Goal: Communication & Community: Answer question/provide support

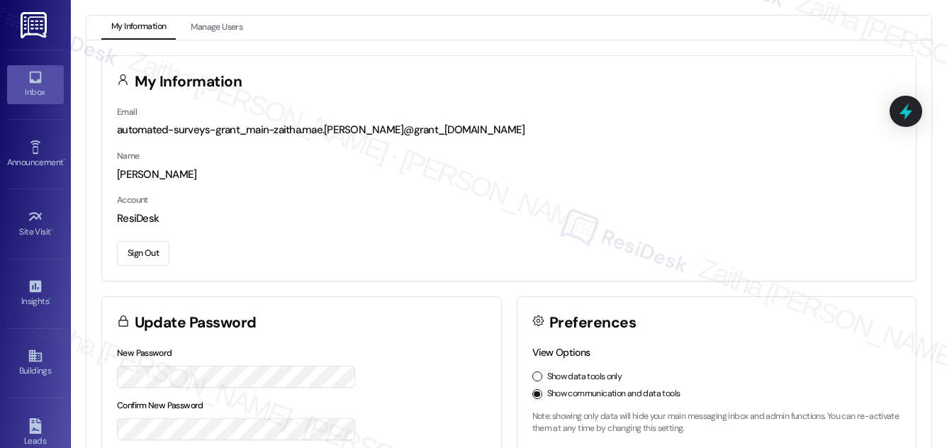
click at [49, 93] on div "Inbox" at bounding box center [35, 92] width 71 height 14
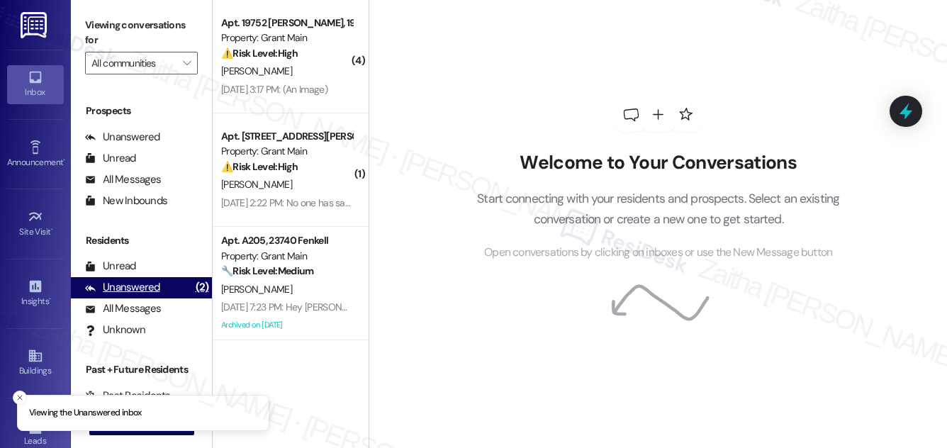
scroll to position [187, 0]
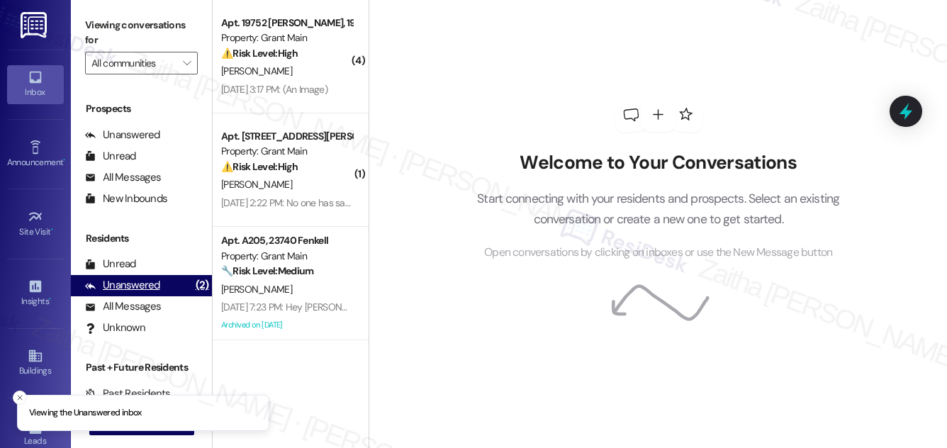
click at [140, 289] on div "Unanswered" at bounding box center [122, 285] width 75 height 15
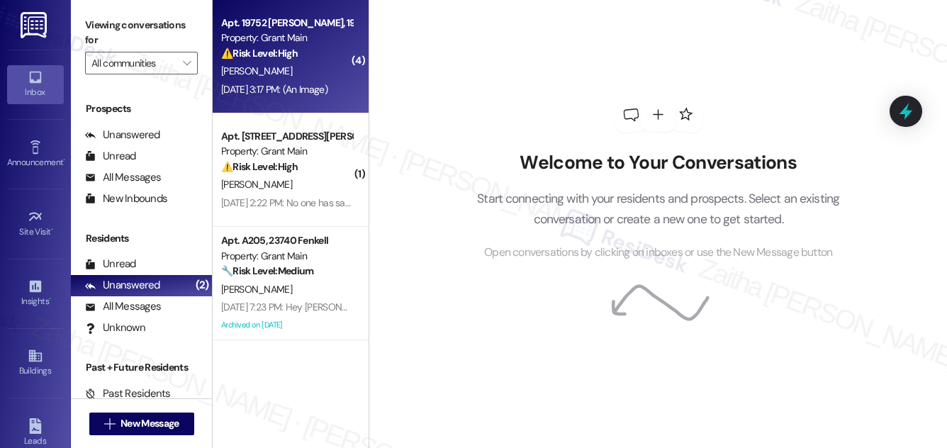
click at [323, 54] on div "⚠️ Risk Level: High The resident has two non-functioning toilets, one of which …" at bounding box center [286, 53] width 131 height 15
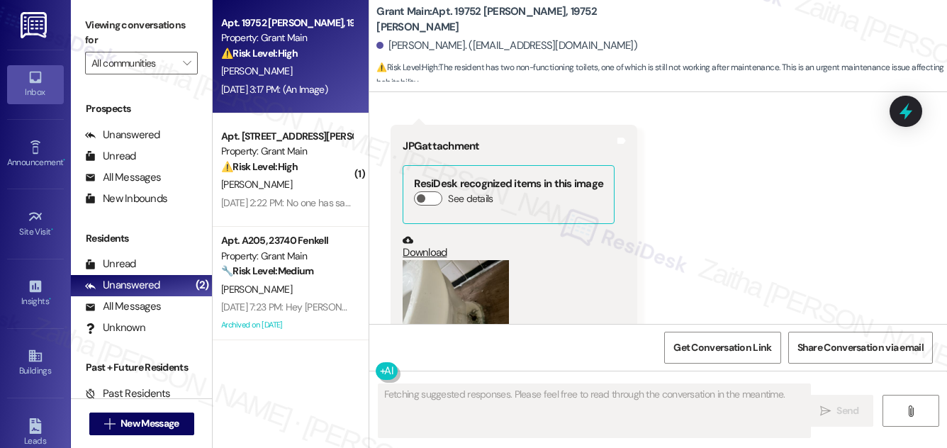
scroll to position [2226, 0]
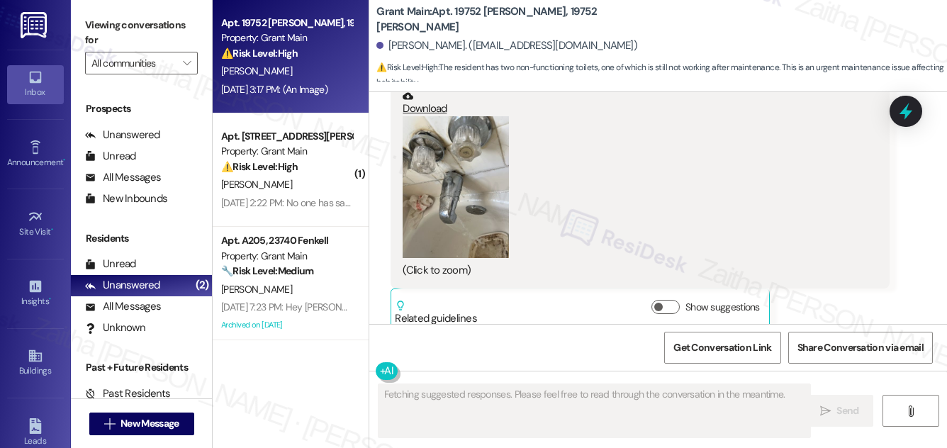
click at [452, 158] on button "Zoom image" at bounding box center [456, 187] width 106 height 142
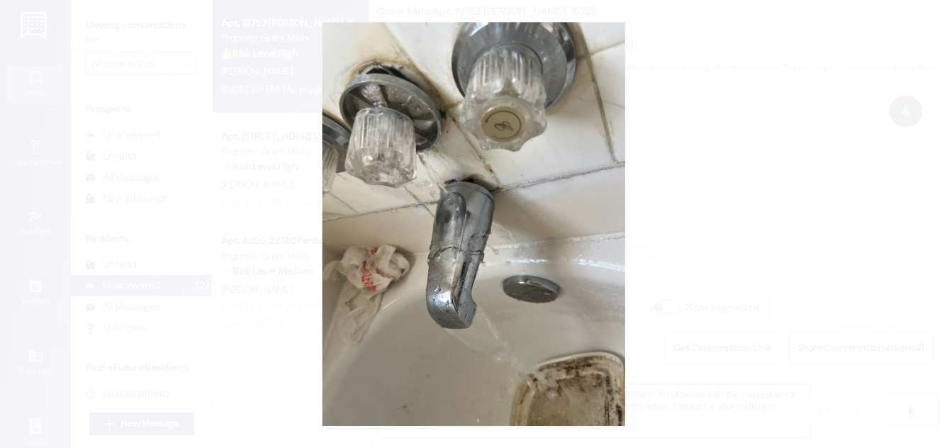
click at [739, 204] on button "Unzoom image" at bounding box center [473, 224] width 947 height 448
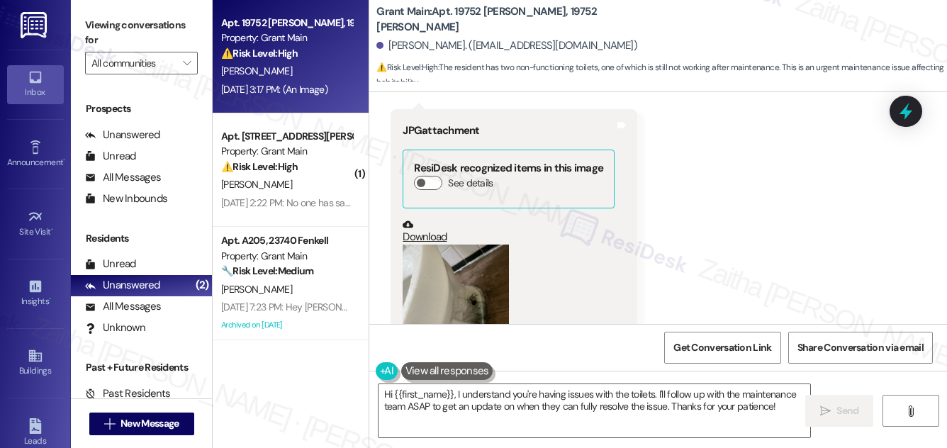
scroll to position [1711, 0]
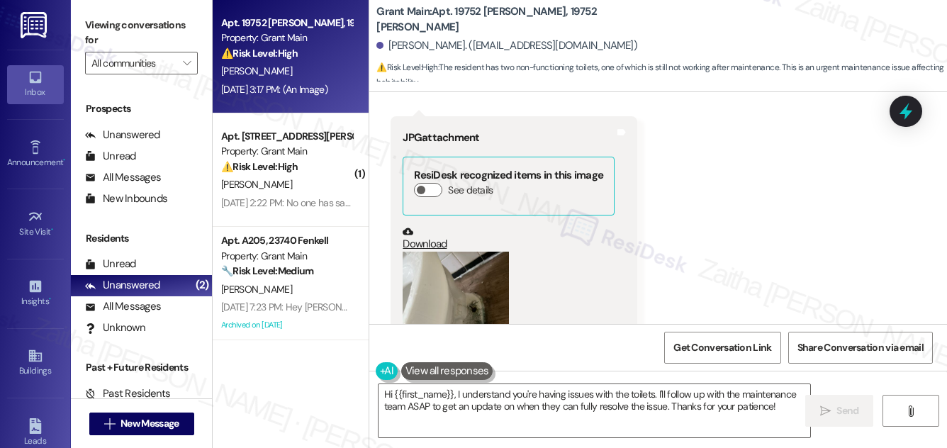
click at [469, 295] on button "Zoom image" at bounding box center [456, 323] width 106 height 142
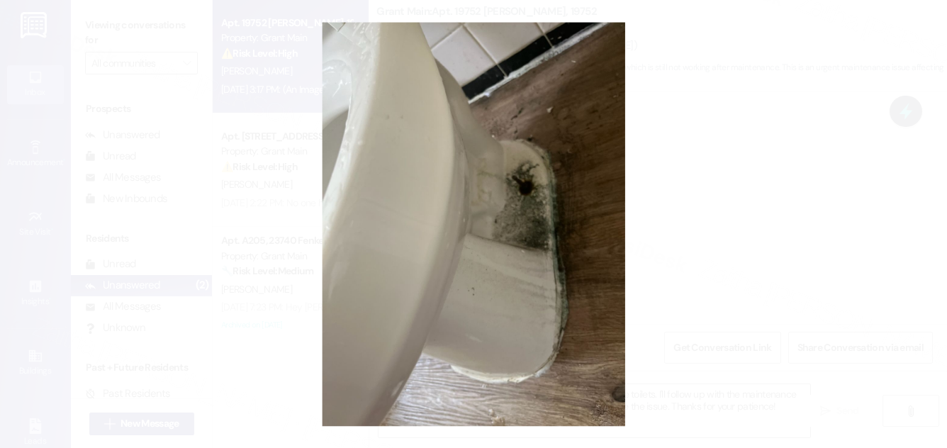
click at [778, 200] on button "Unzoom image" at bounding box center [473, 224] width 947 height 448
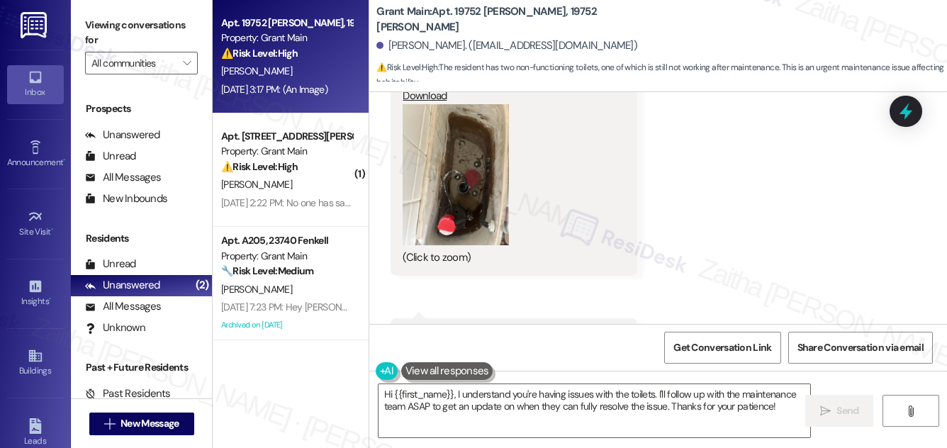
scroll to position [1517, 0]
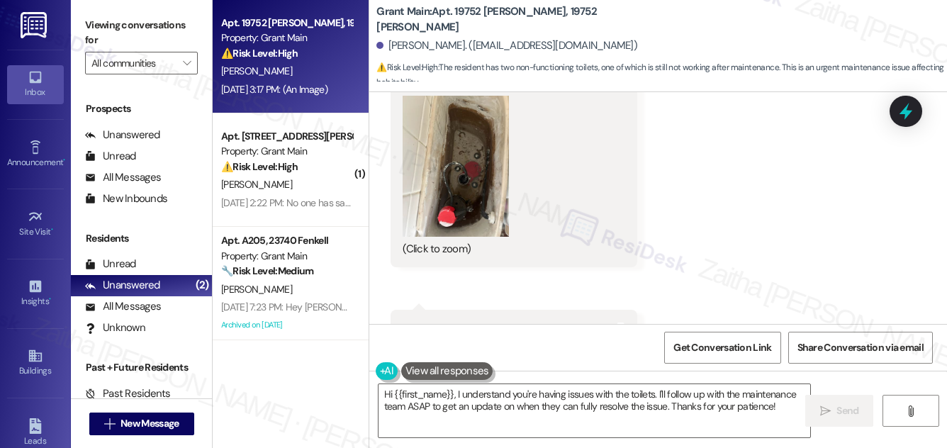
click at [465, 181] on button "Zoom image" at bounding box center [456, 167] width 106 height 142
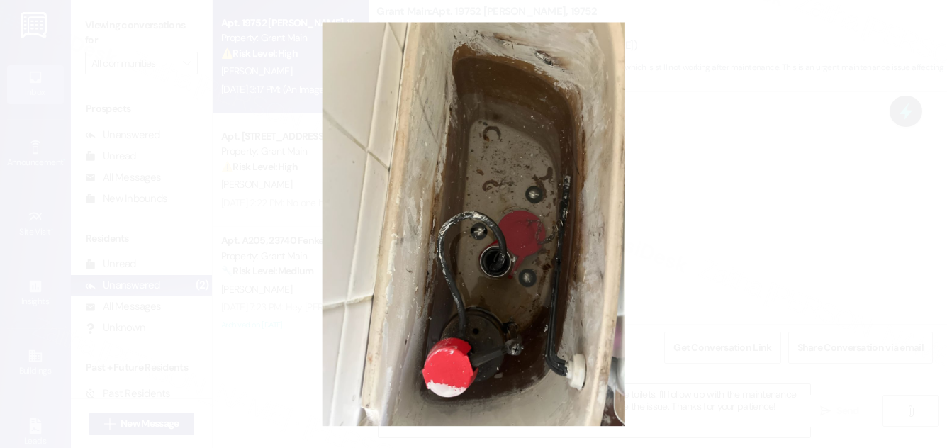
click at [759, 178] on button "Unzoom image" at bounding box center [473, 224] width 947 height 448
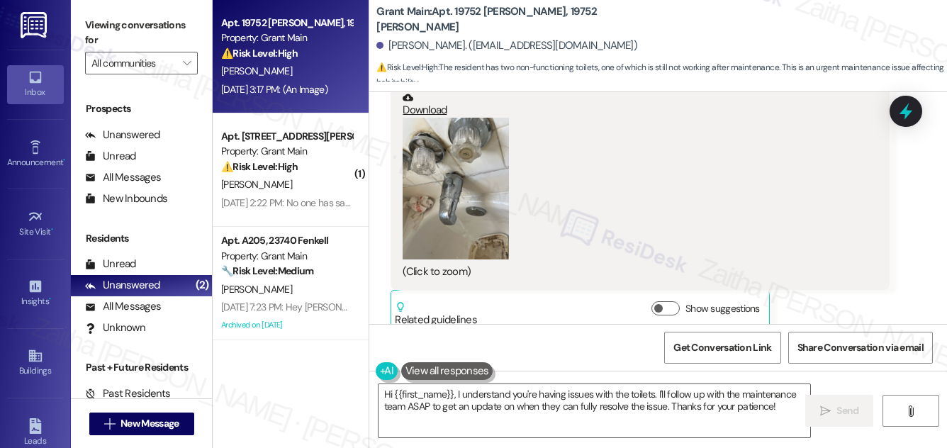
scroll to position [2226, 0]
click at [900, 115] on icon at bounding box center [906, 112] width 17 height 22
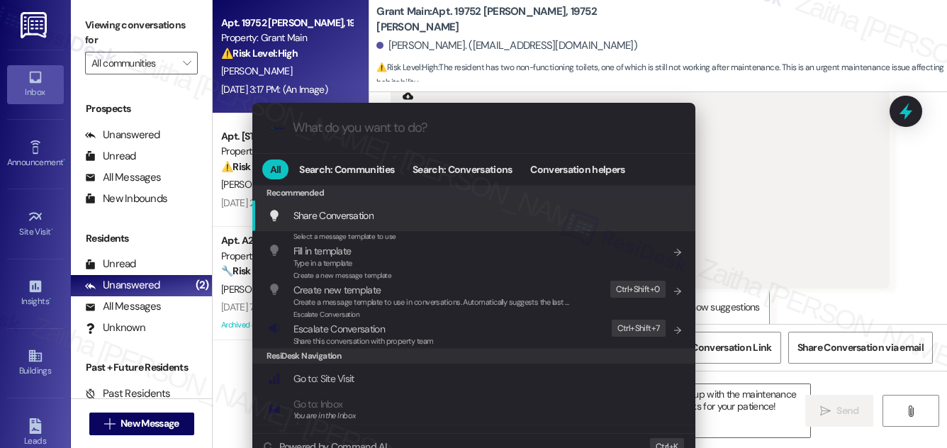
click at [775, 189] on div ".cls-1{fill:#0a055f;}.cls-2{fill:#0cc4c4;} resideskLogoBlueOrange All Search: C…" at bounding box center [473, 224] width 947 height 448
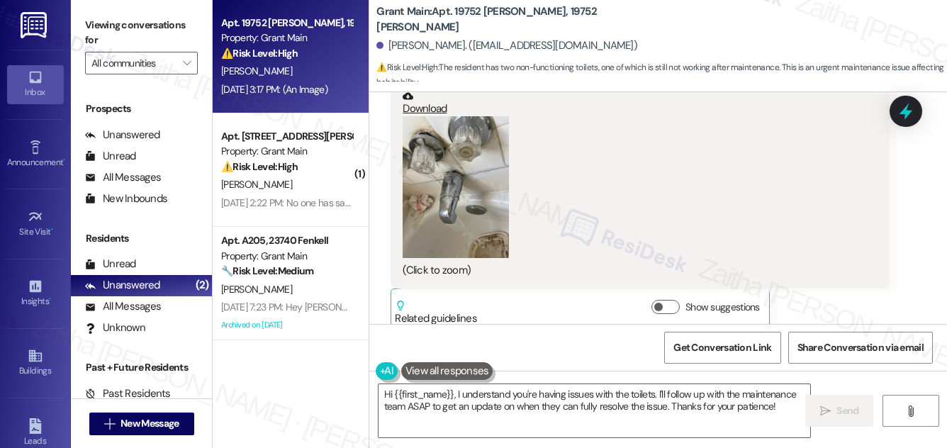
click at [463, 18] on b "Grant Main: Apt. 19752 [PERSON_NAME], 19752 [PERSON_NAME]" at bounding box center [518, 19] width 284 height 30
copy b "19752"
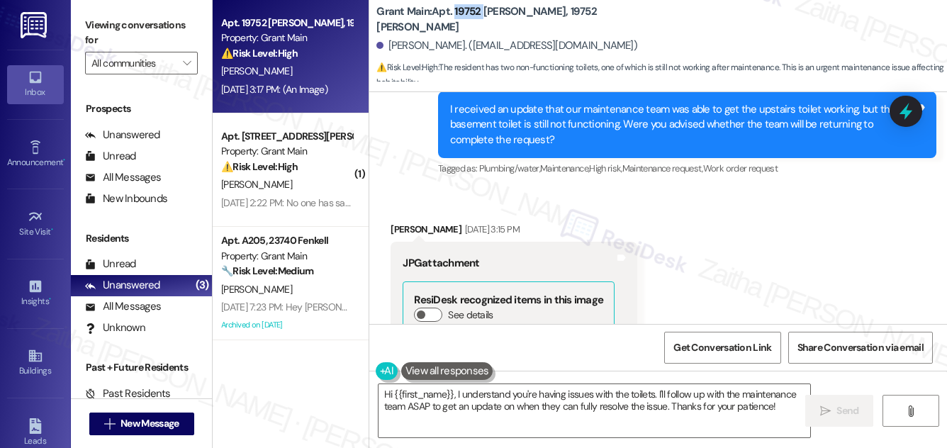
scroll to position [873, 0]
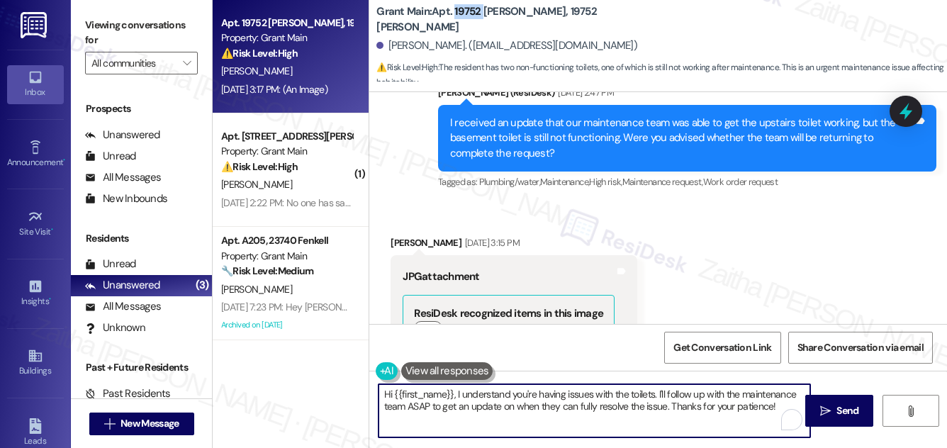
click at [455, 393] on textarea "Hi {{first_name}}, I understand you're having issues with the toilets. I'll fol…" at bounding box center [595, 410] width 432 height 53
click at [550, 406] on textarea "Hi {{first_name}}, thank you for sending the photos. I understand you're having…" at bounding box center [595, 410] width 432 height 53
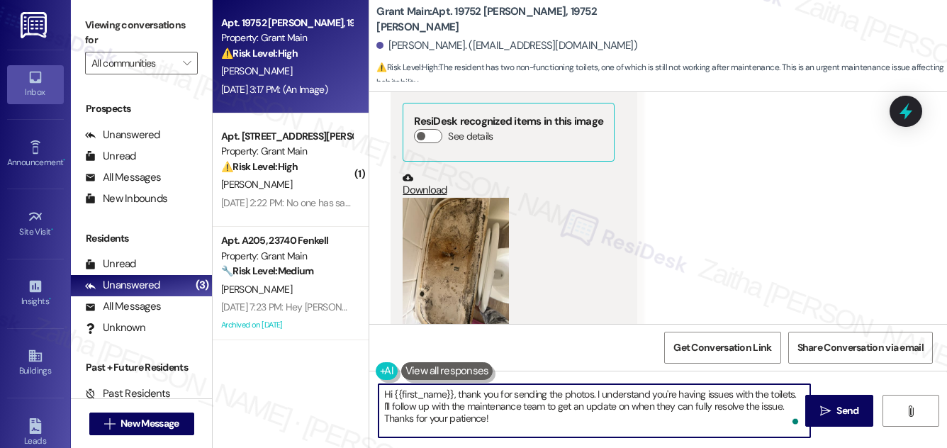
scroll to position [1095, 0]
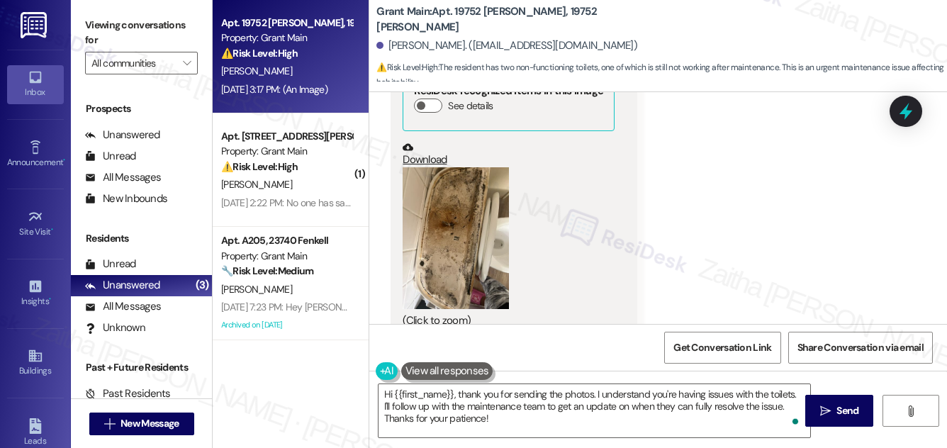
click at [467, 226] on button "Zoom image" at bounding box center [456, 238] width 106 height 142
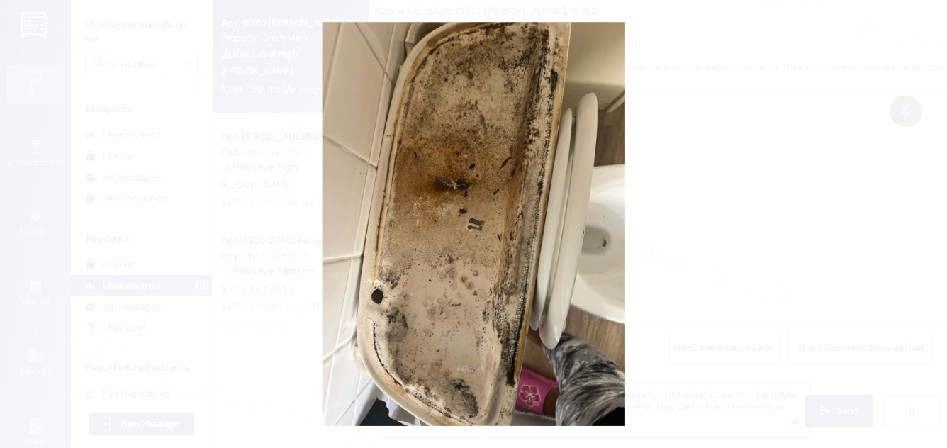
click at [777, 183] on button "Unzoom image" at bounding box center [473, 224] width 947 height 448
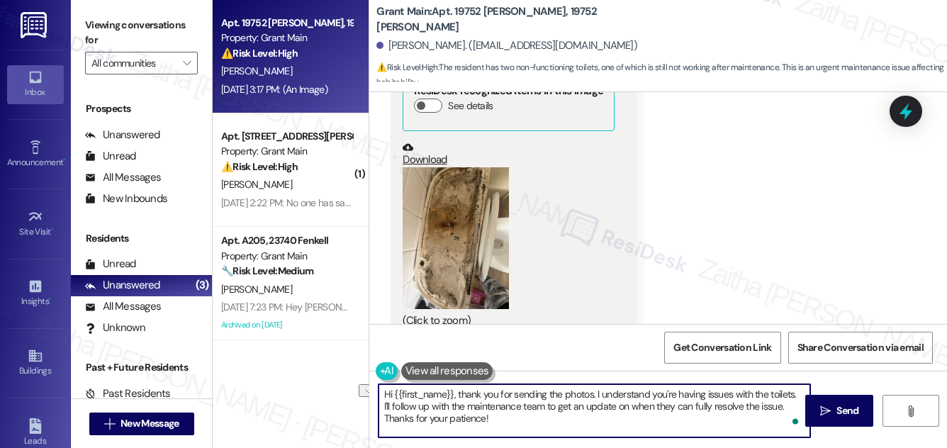
drag, startPoint x: 384, startPoint y: 418, endPoint x: 529, endPoint y: 420, distance: 144.7
click at [529, 420] on textarea "Hi {{first_name}}, thank you for sending the photos. I understand you're having…" at bounding box center [595, 410] width 432 height 53
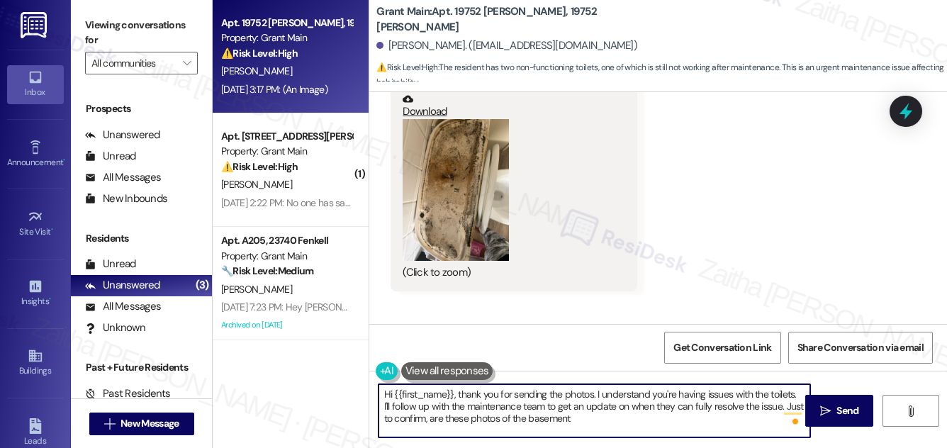
scroll to position [1131, 0]
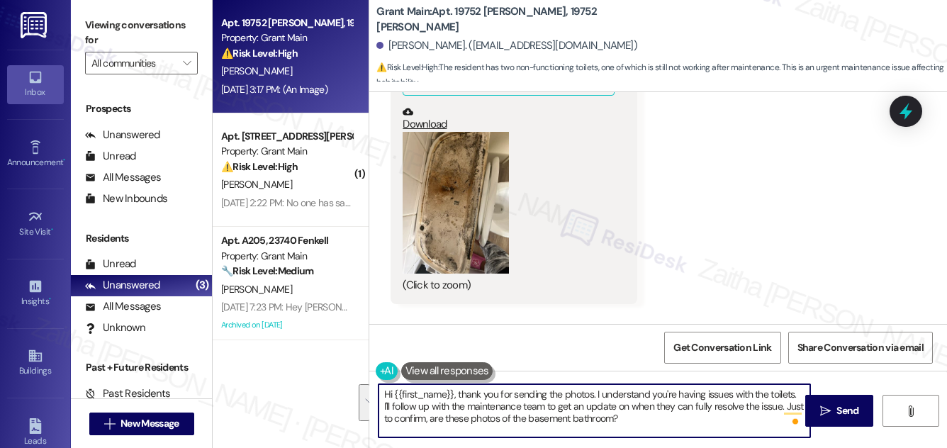
drag, startPoint x: 380, startPoint y: 395, endPoint x: 632, endPoint y: 420, distance: 253.7
click at [632, 420] on textarea "Hi {{first_name}}, thank you for sending the photos. I understand you're having…" at bounding box center [595, 410] width 432 height 53
type textarea "Hi {{first_name}}, thank you for sending the photos. I understand you're having…"
click at [635, 415] on textarea "Hi {{first_name}}, thank you for sending the photos. I understand you're having…" at bounding box center [595, 410] width 432 height 53
click at [632, 421] on textarea "Hi {{first_name}}, thank you for sending the photos. I understand you're having…" at bounding box center [595, 410] width 432 height 53
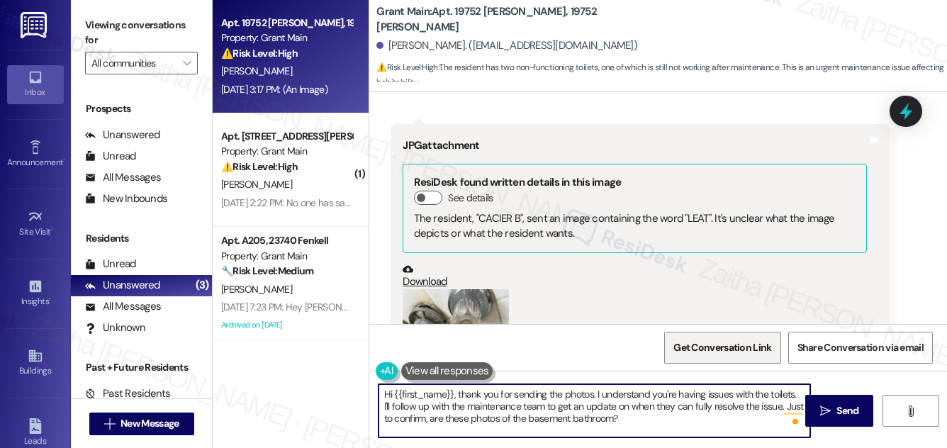
scroll to position [2226, 0]
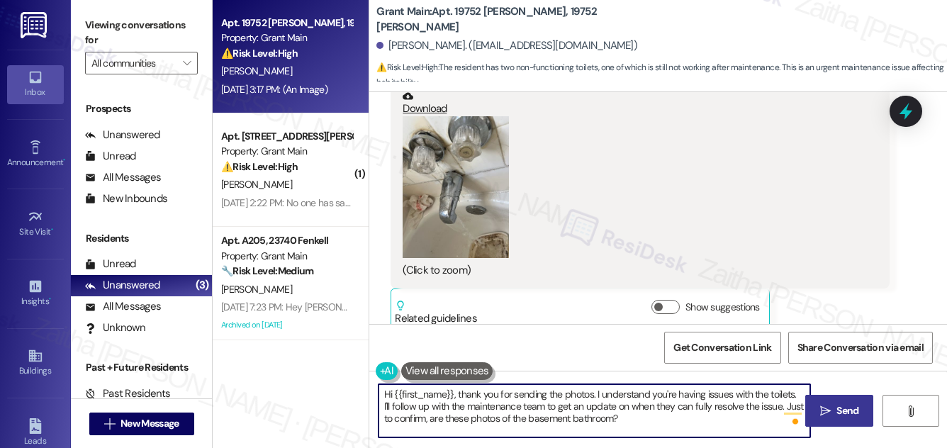
click at [846, 413] on span "Send" at bounding box center [848, 410] width 22 height 15
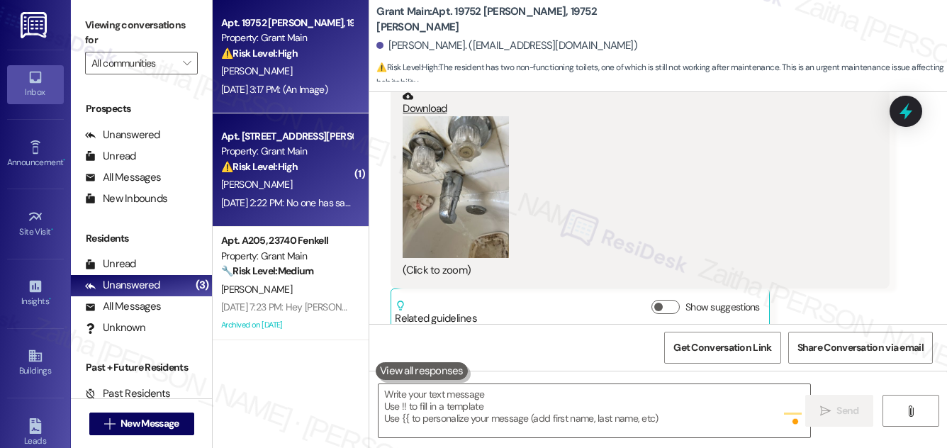
scroll to position [2225, 0]
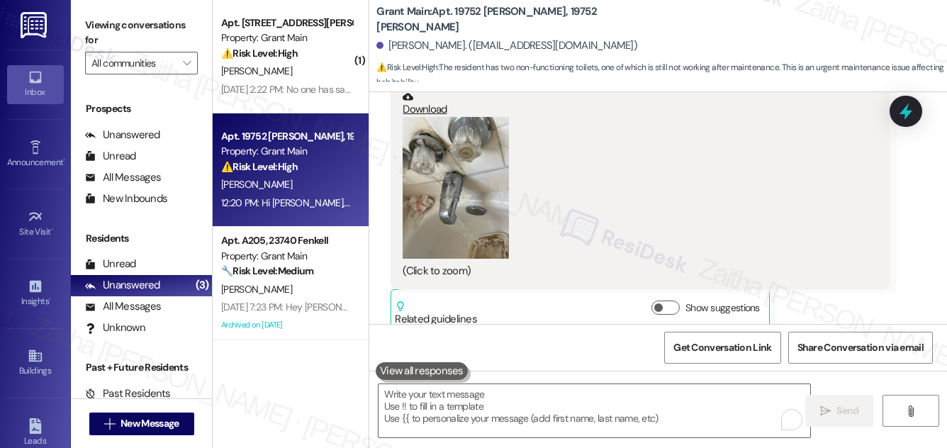
click at [332, 168] on div "⚠️ Risk Level: High The resident has two non-functioning toilets, one of which …" at bounding box center [286, 167] width 131 height 15
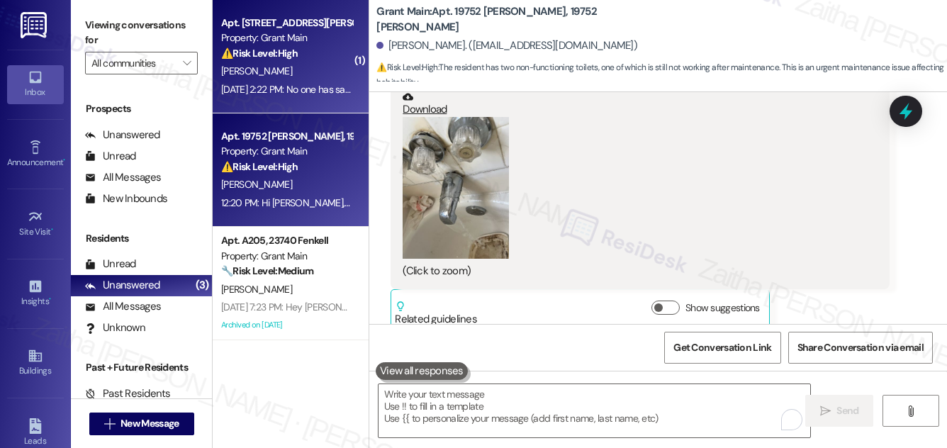
click at [326, 51] on div "⚠️ Risk Level: High The resident is withholding rent, has filed a court complai…" at bounding box center [286, 53] width 131 height 15
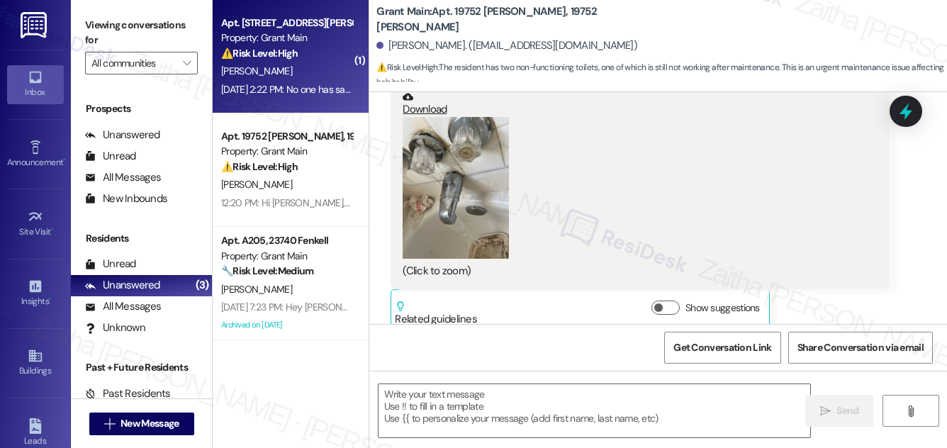
type textarea "Fetching suggested responses. Please feel free to read through the conversation…"
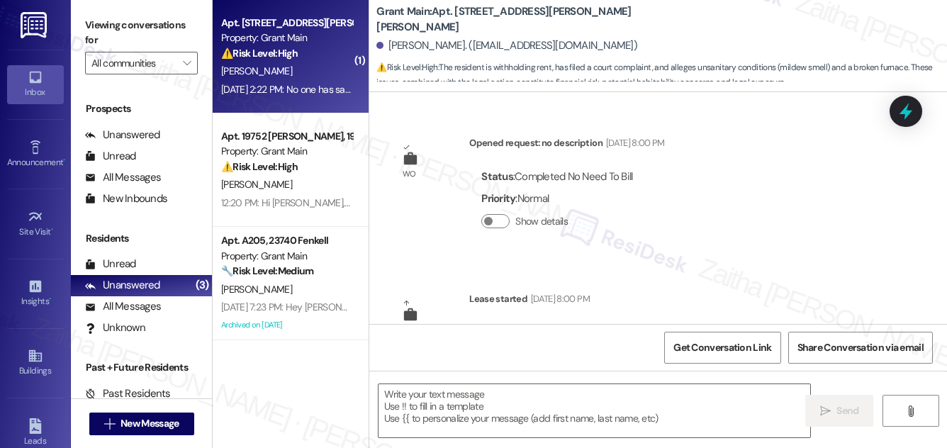
scroll to position [8189, 0]
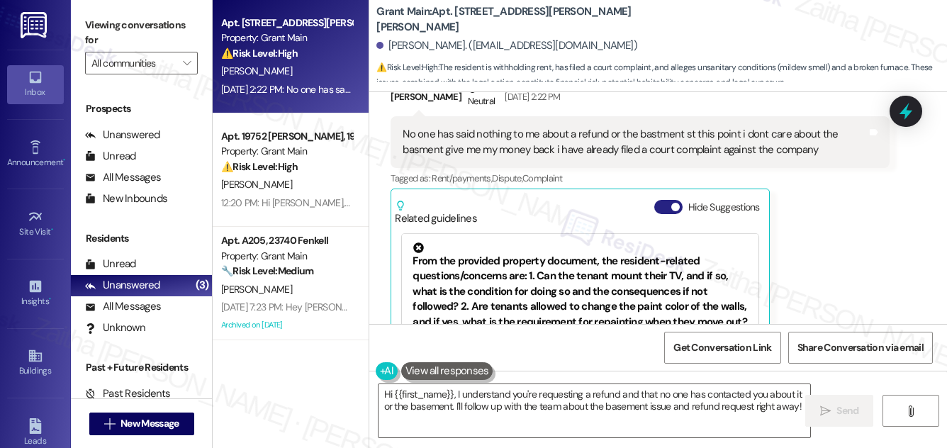
click at [664, 200] on button "Hide Suggestions" at bounding box center [668, 207] width 28 height 14
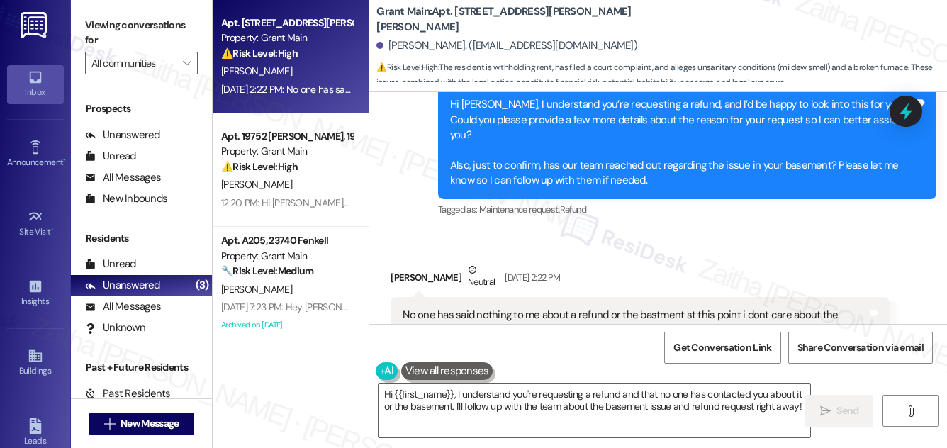
scroll to position [8010, 0]
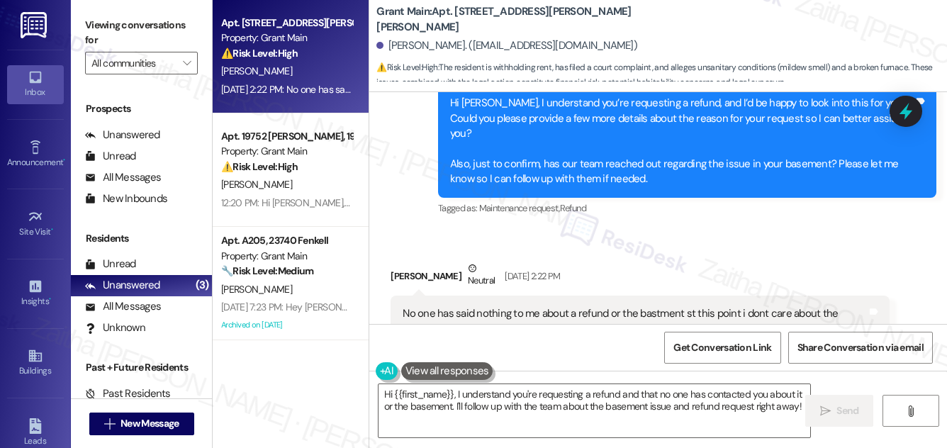
click at [661, 379] on button "Show suggestions" at bounding box center [666, 386] width 28 height 14
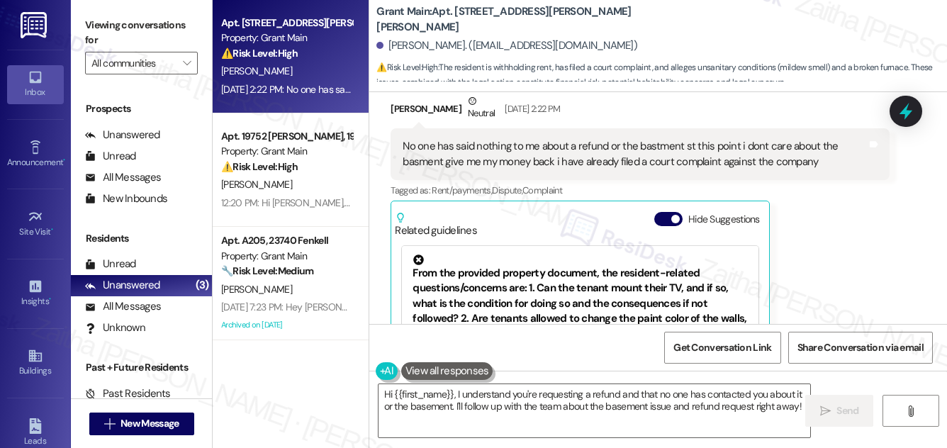
scroll to position [8189, 0]
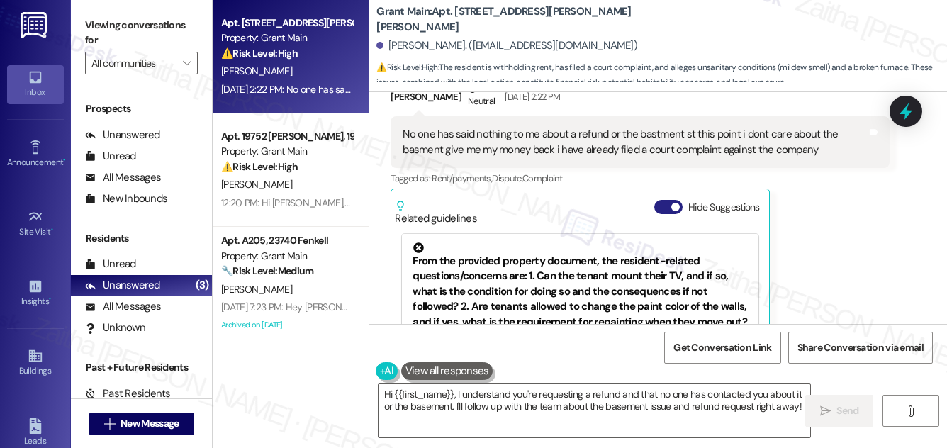
click at [656, 200] on button "Hide Suggestions" at bounding box center [668, 207] width 28 height 14
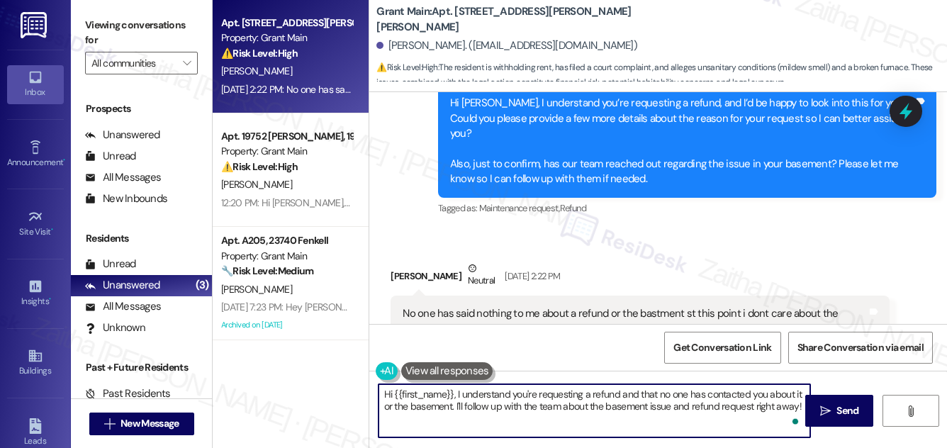
drag, startPoint x: 754, startPoint y: 406, endPoint x: 800, endPoint y: 406, distance: 45.4
click at [800, 406] on textarea "Hi {{first_name}}, I understand you're requesting a refund and that no one has …" at bounding box center [595, 410] width 432 height 53
type textarea "Hi {{first_name}}, I understand you're requesting a refund and that no one has …"
drag, startPoint x: 856, startPoint y: 410, endPoint x: 839, endPoint y: 400, distance: 19.1
click at [856, 410] on span "Send" at bounding box center [848, 410] width 22 height 15
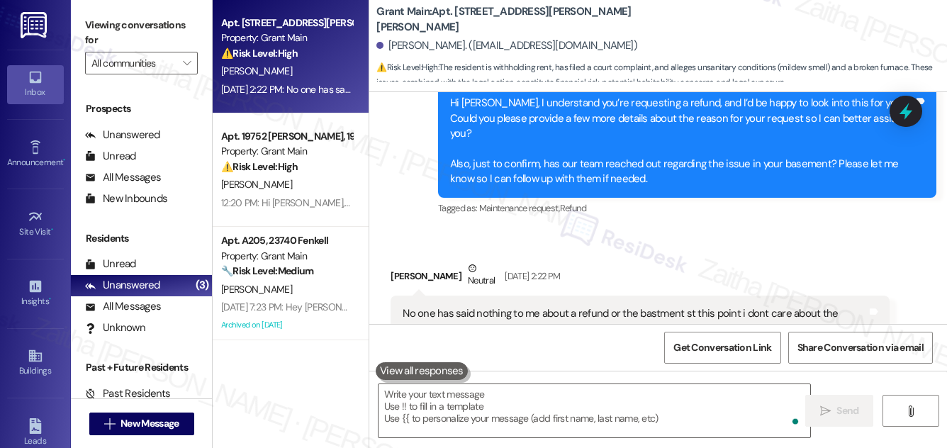
scroll to position [8009, 0]
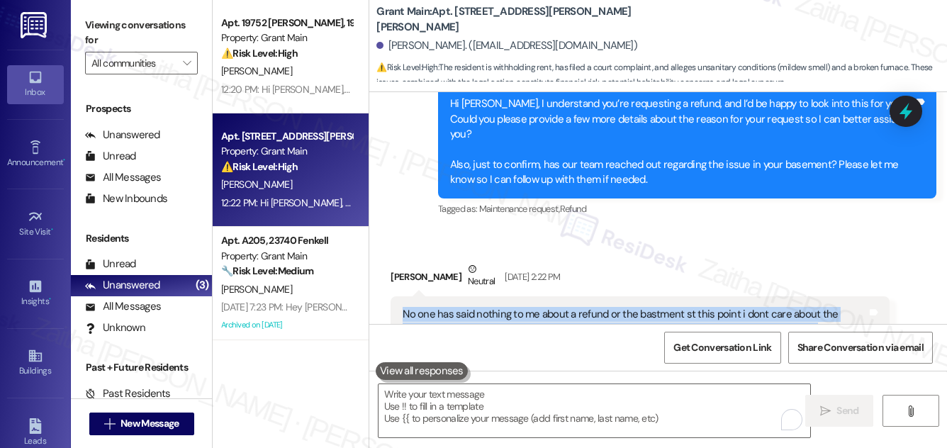
drag, startPoint x: 399, startPoint y: 216, endPoint x: 845, endPoint y: 226, distance: 446.0
click at [845, 296] on div "No one has said nothing to me about a refund or the bastment st this point i do…" at bounding box center [640, 322] width 498 height 52
copy div "No one has said nothing to me about a refund or the bastment st this point i do…"
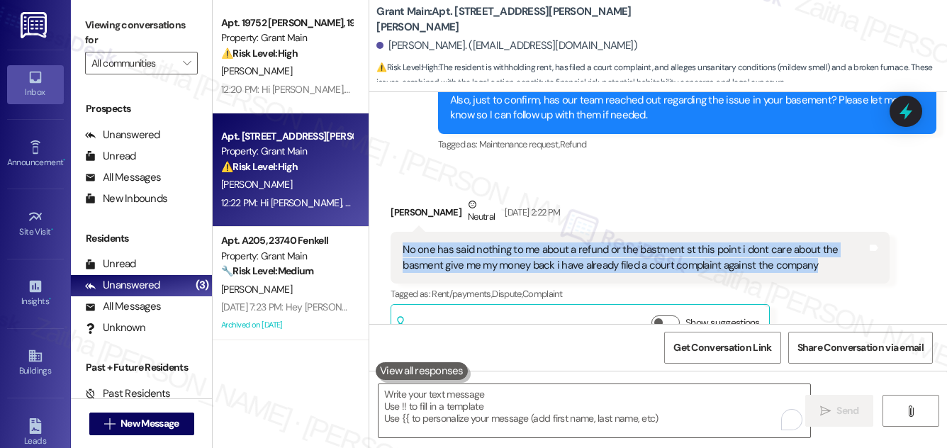
scroll to position [8139, 0]
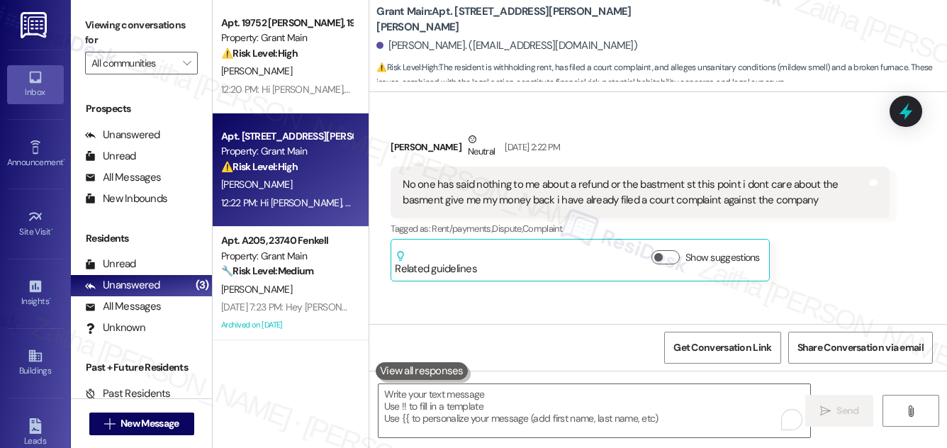
click at [824, 160] on div "[PERSON_NAME] Neutral [DATE] 2:22 PM No one has said nothing to me about a refu…" at bounding box center [640, 207] width 498 height 150
click at [900, 116] on icon at bounding box center [906, 111] width 24 height 24
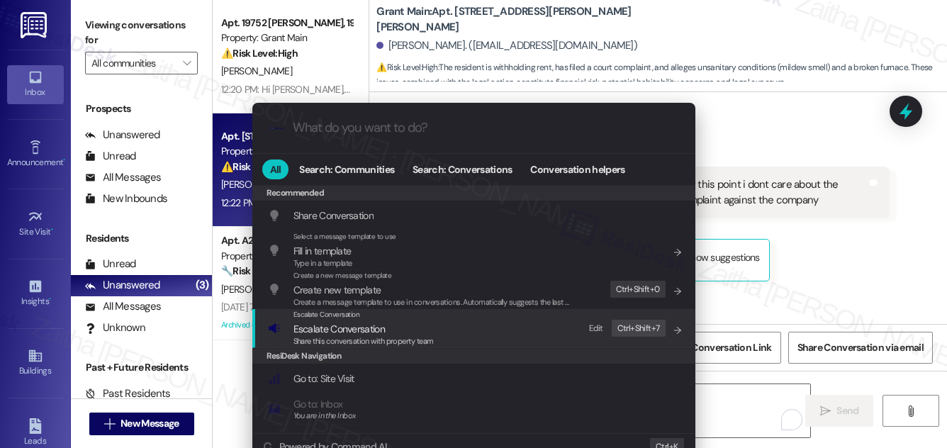
click at [383, 325] on span "Escalate Conversation" at bounding box center [364, 329] width 140 height 16
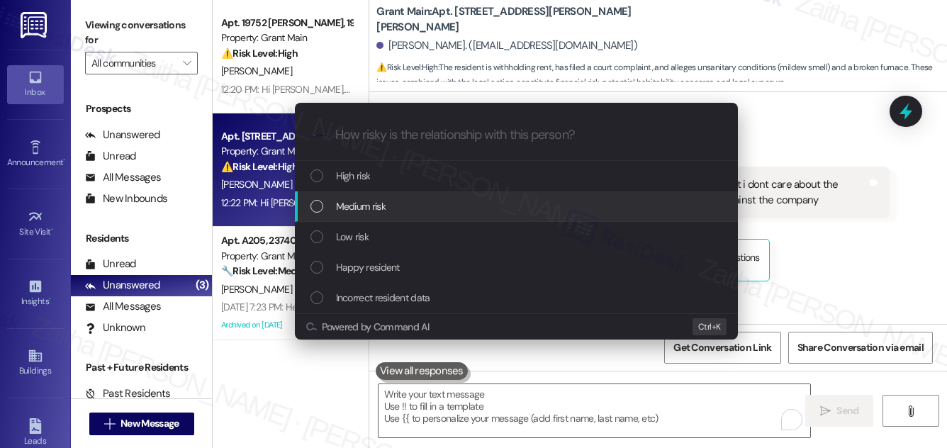
click at [395, 203] on div "Medium risk" at bounding box center [518, 207] width 415 height 16
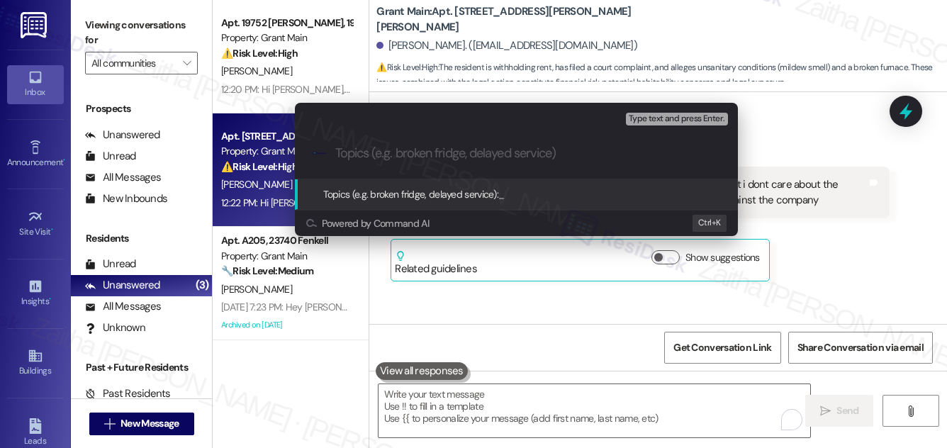
paste input "Refund and Basement"
type input "Refund and Basement Concerns"
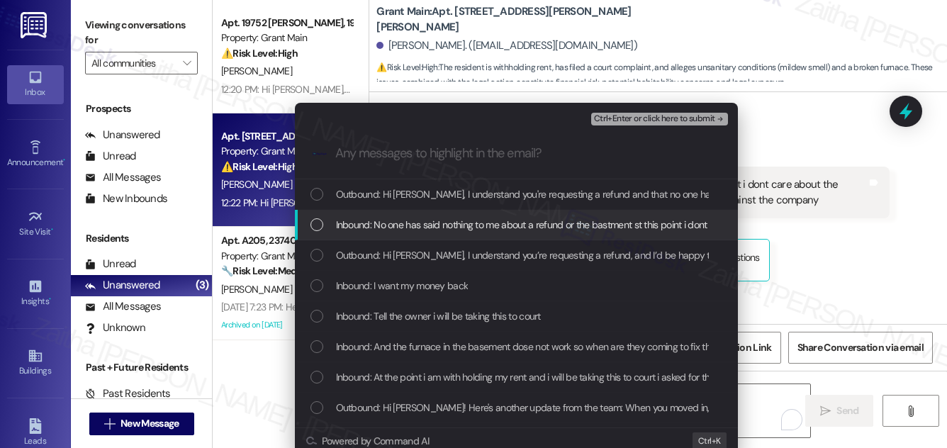
click at [462, 222] on span "Inbound: No one has said nothing to me about a refund or the bastment st this p…" at bounding box center [747, 225] width 822 height 16
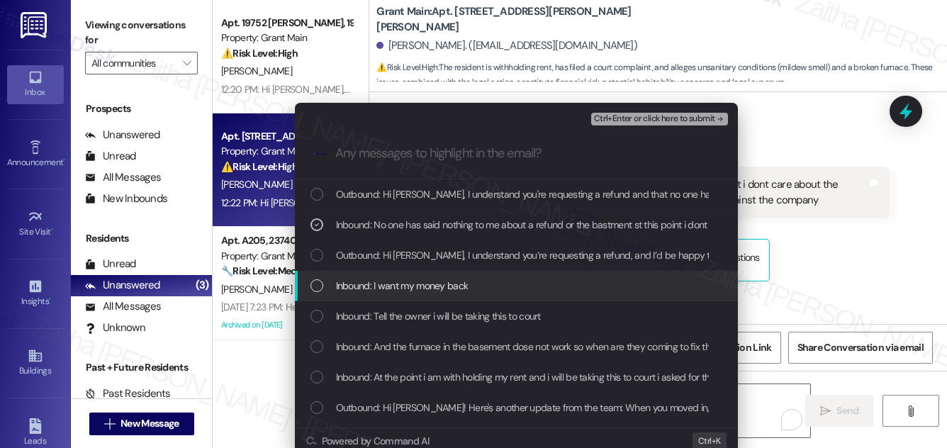
click at [513, 283] on div "Inbound: I want my money back" at bounding box center [518, 286] width 415 height 16
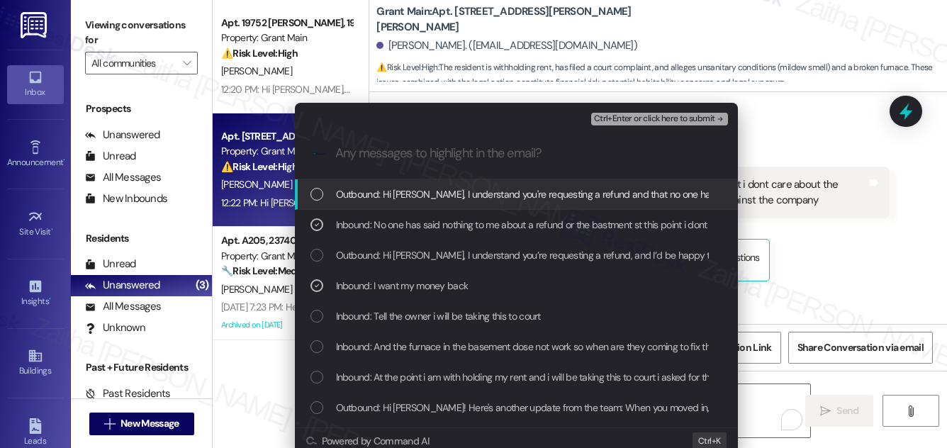
click at [644, 118] on span "Ctrl+Enter or click here to submit" at bounding box center [654, 119] width 121 height 10
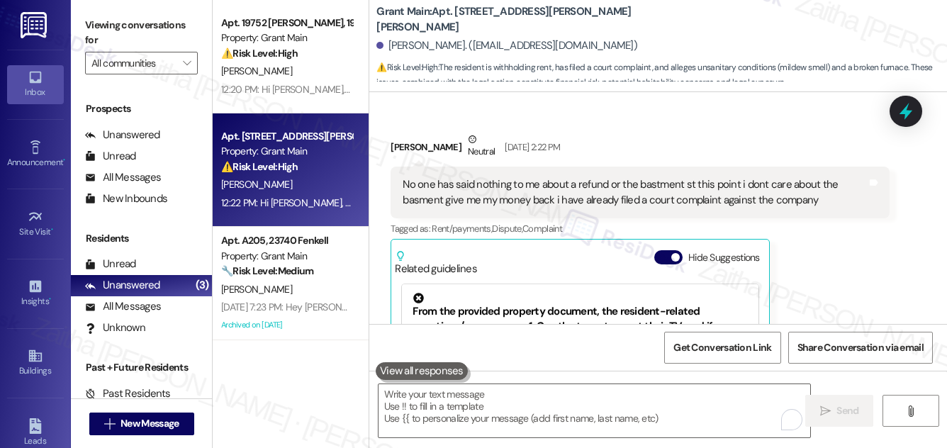
scroll to position [8318, 0]
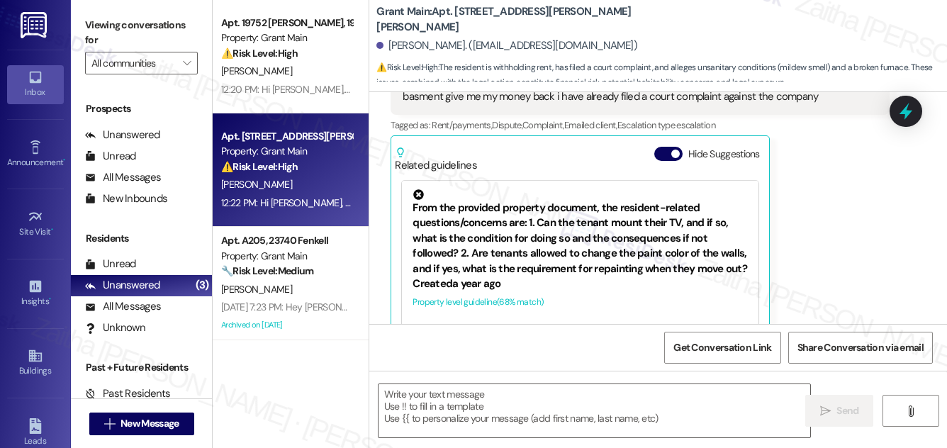
type textarea "Fetching suggested responses. Please feel free to read through the conversation…"
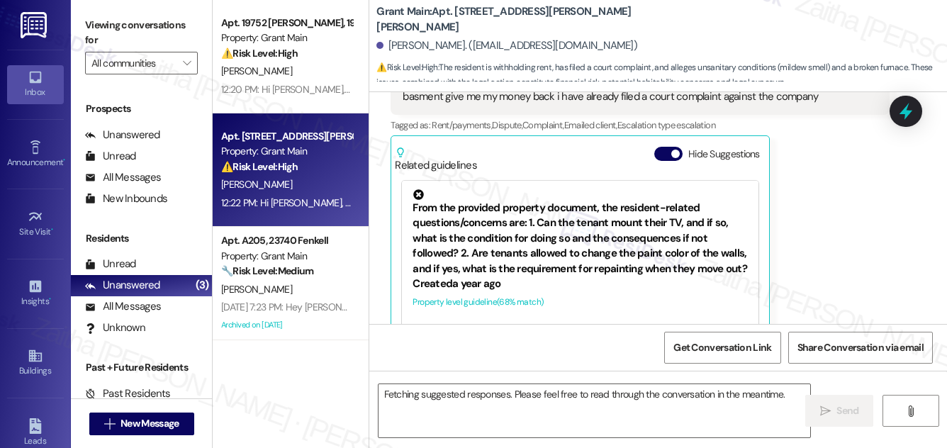
scroll to position [8188, 0]
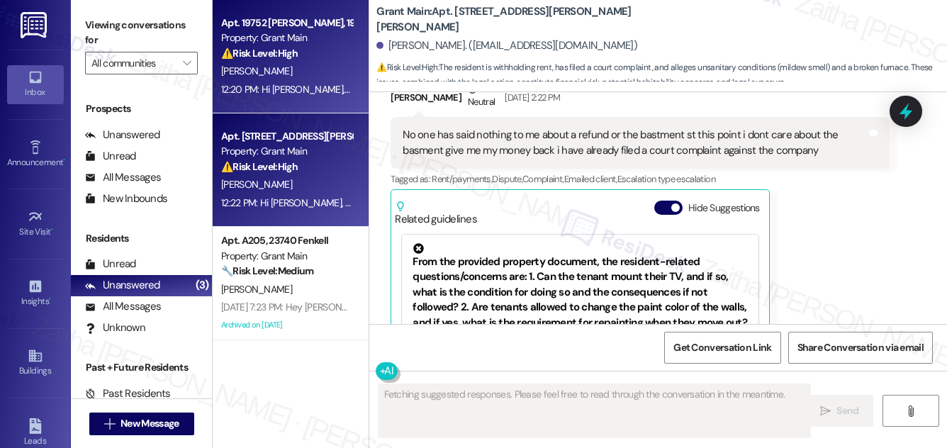
click at [332, 62] on div "Apt. 19752 [PERSON_NAME], 19752 [PERSON_NAME] Property: Grant Main ⚠️ Risk Leve…" at bounding box center [287, 38] width 134 height 48
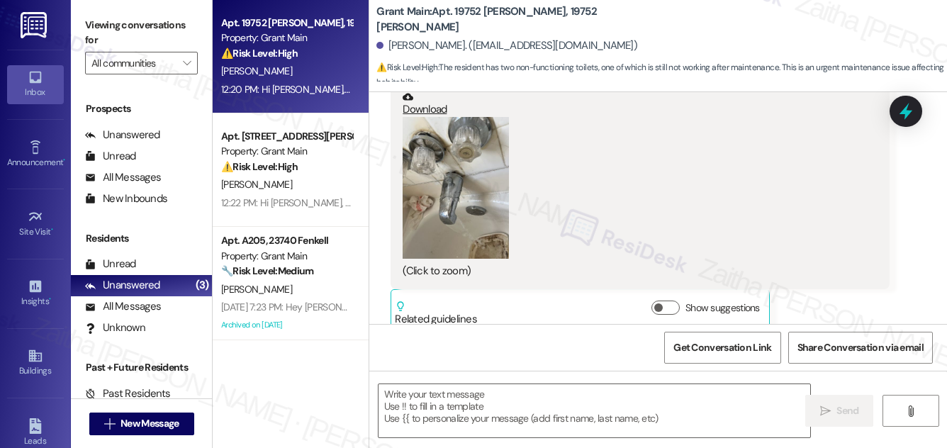
type textarea "Fetching suggested responses. Please feel free to read through the conversation…"
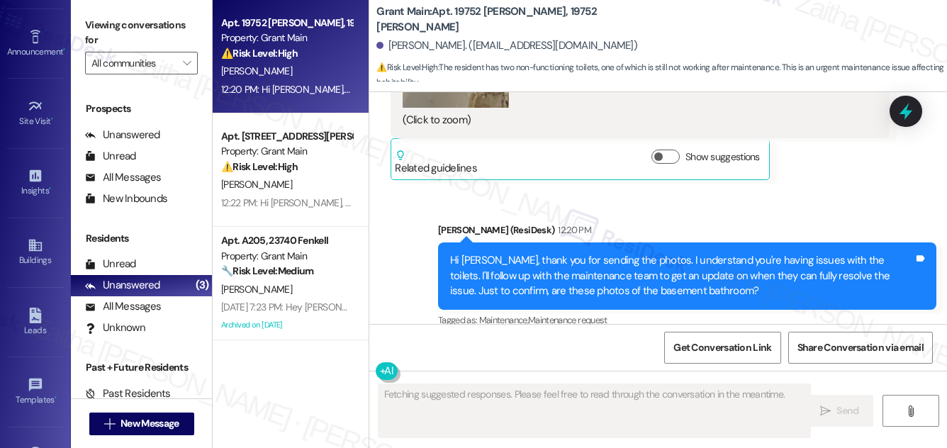
scroll to position [223, 0]
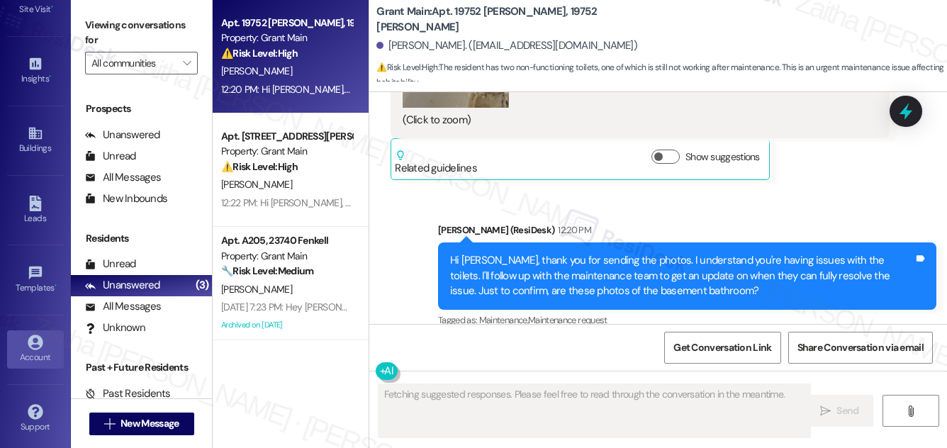
click at [38, 337] on icon at bounding box center [35, 342] width 15 height 15
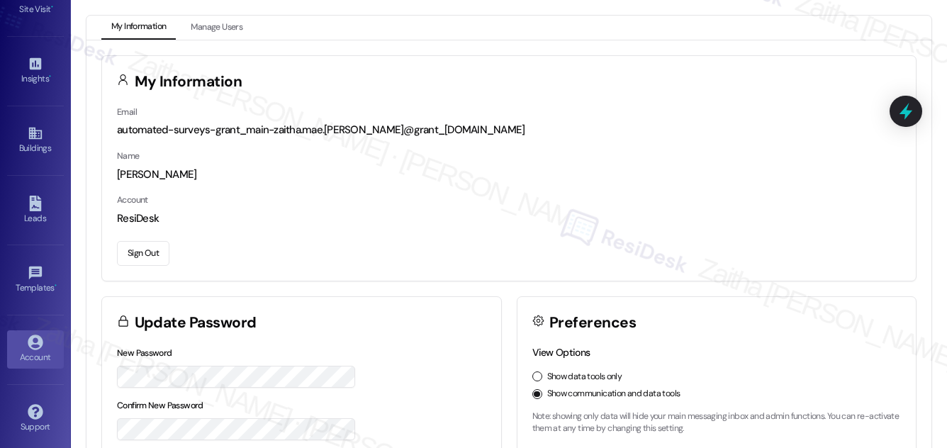
click at [131, 246] on button "Sign Out" at bounding box center [143, 253] width 52 height 25
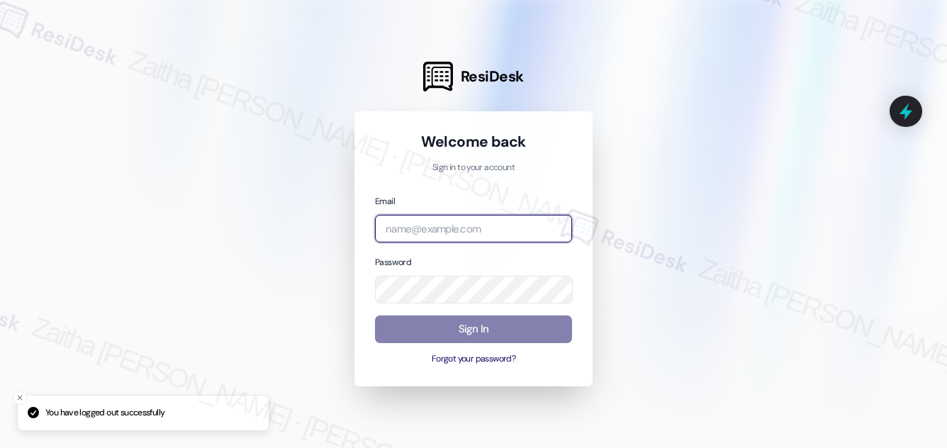
click at [455, 234] on input "email" at bounding box center [473, 229] width 197 height 28
type input "automated-surveys-rj_group-zaitha.mae.[PERSON_NAME]@rj_[DOMAIN_NAME]"
